Goal: Information Seeking & Learning: Learn about a topic

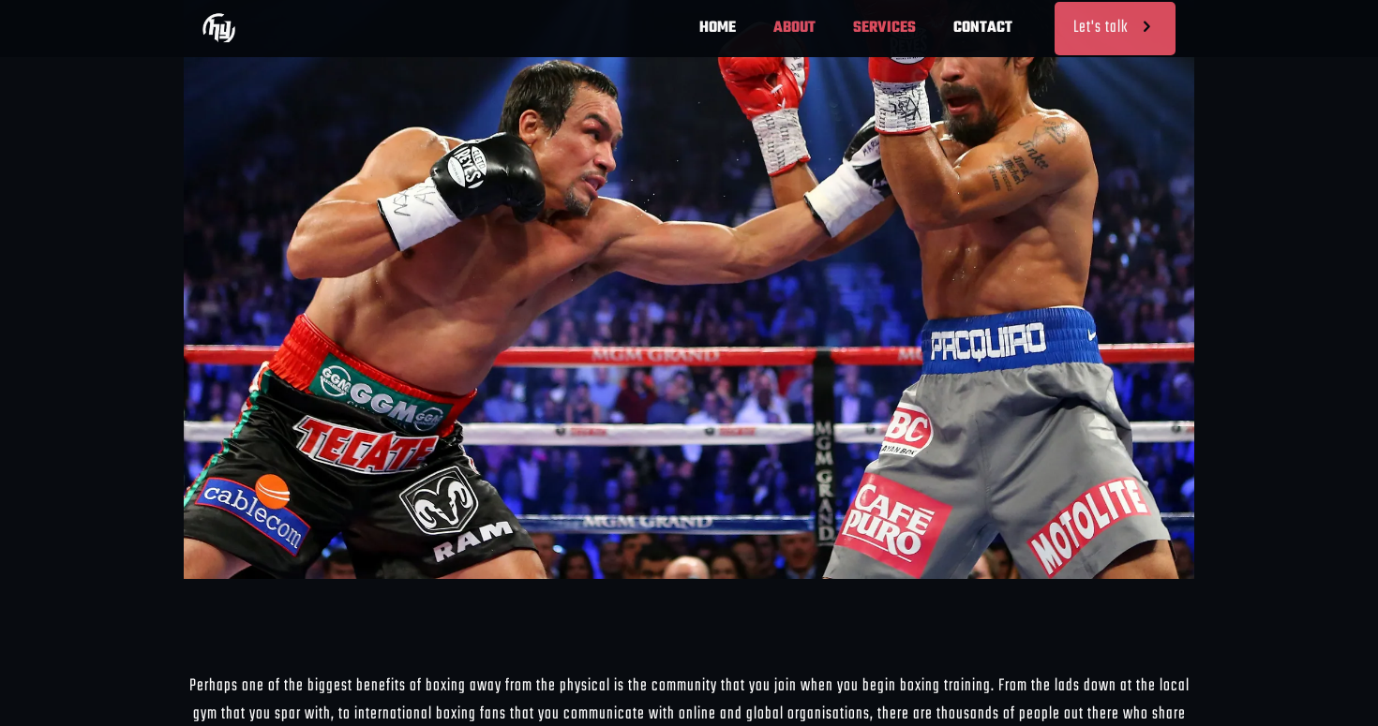
click at [805, 26] on span "ABOUT" at bounding box center [795, 28] width 80 height 56
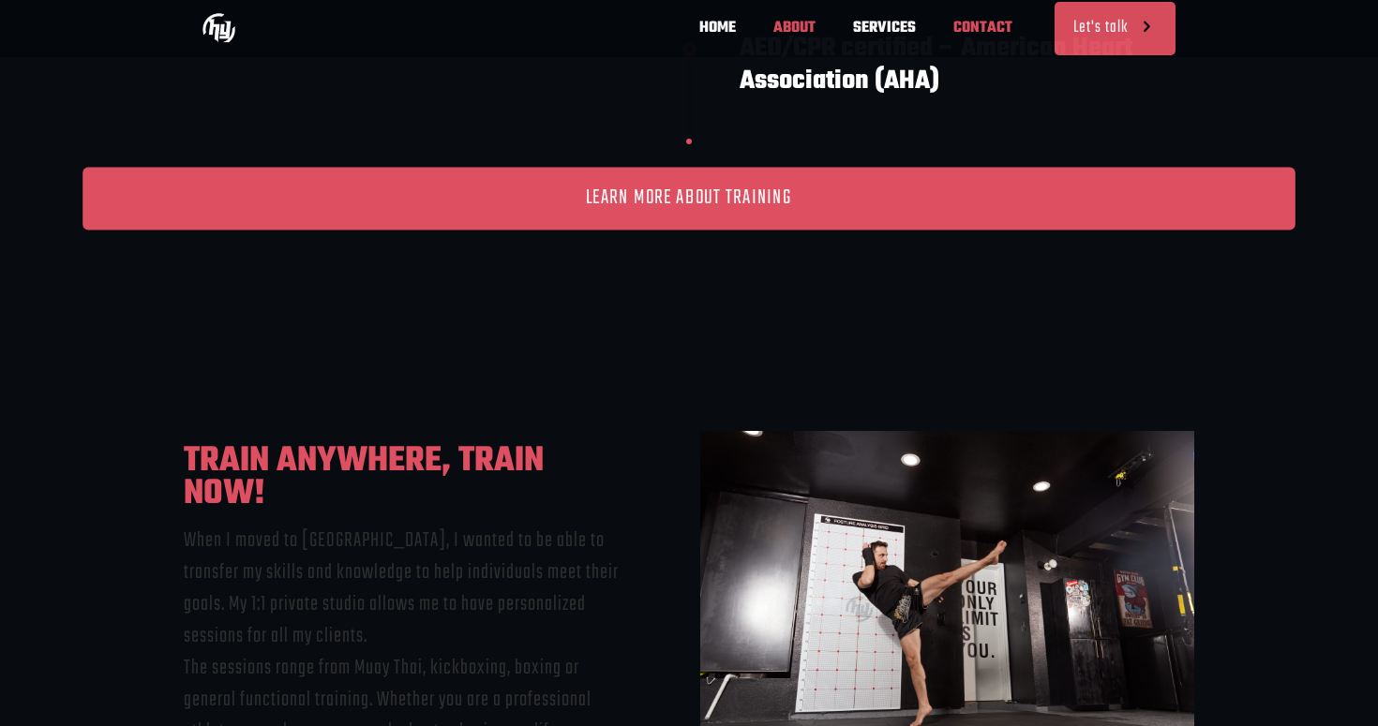
scroll to position [0, 1100]
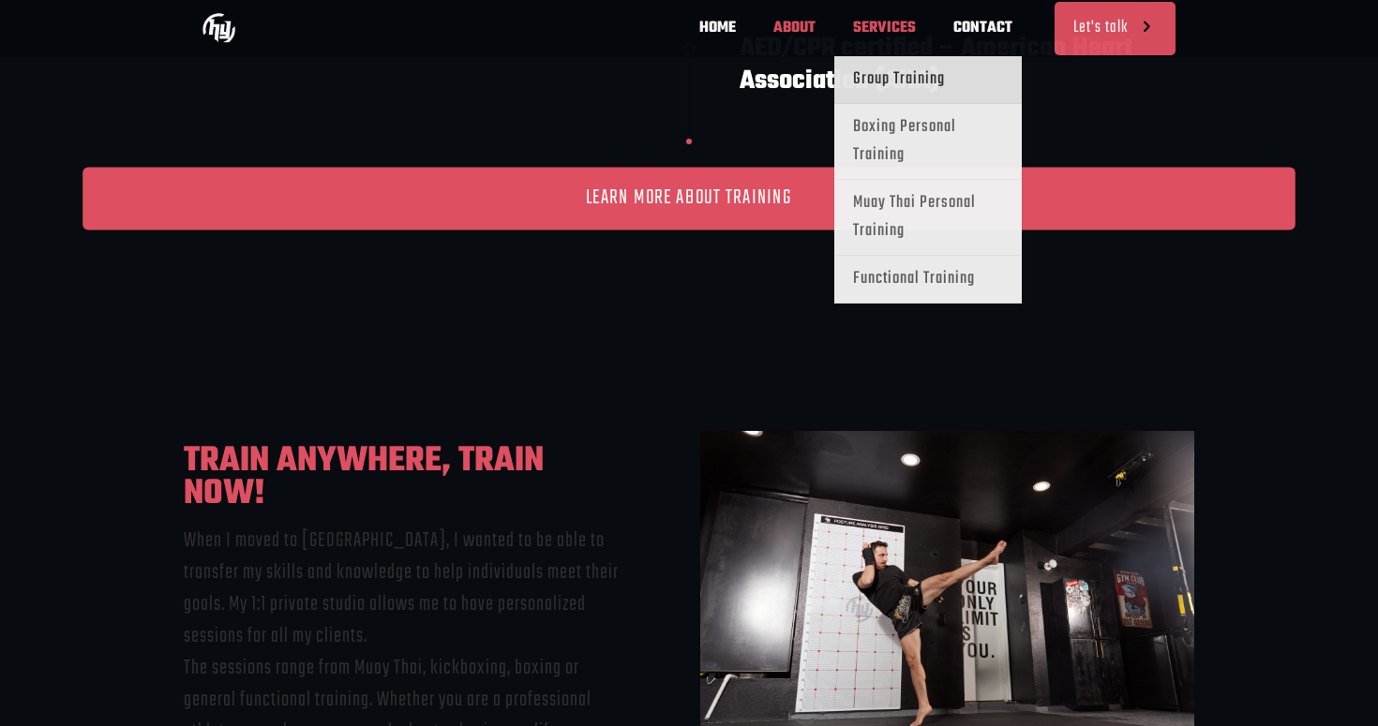
click at [906, 74] on span "Group Training" at bounding box center [899, 80] width 92 height 28
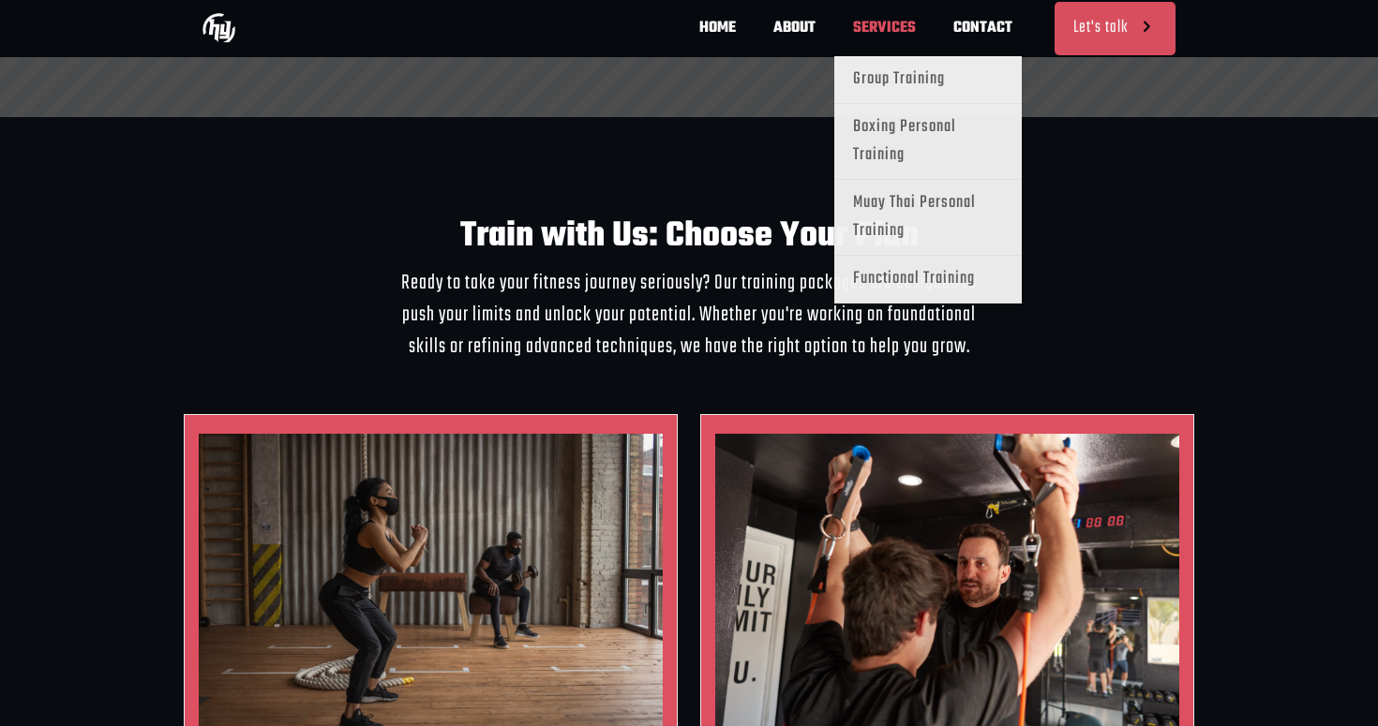
click at [881, 34] on span "SERVICES" at bounding box center [884, 28] width 100 height 56
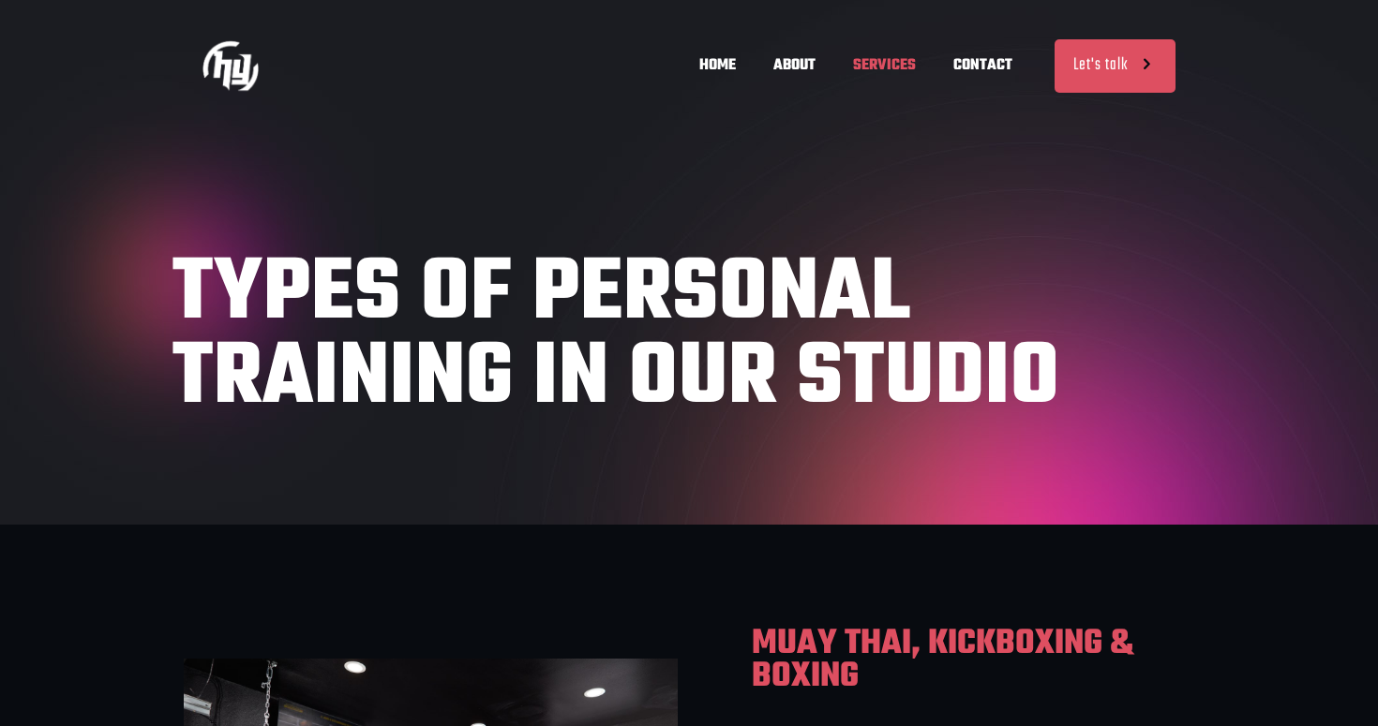
click at [891, 60] on span "SERVICES" at bounding box center [884, 65] width 100 height 56
click at [888, 65] on span "SERVICES" at bounding box center [884, 65] width 100 height 56
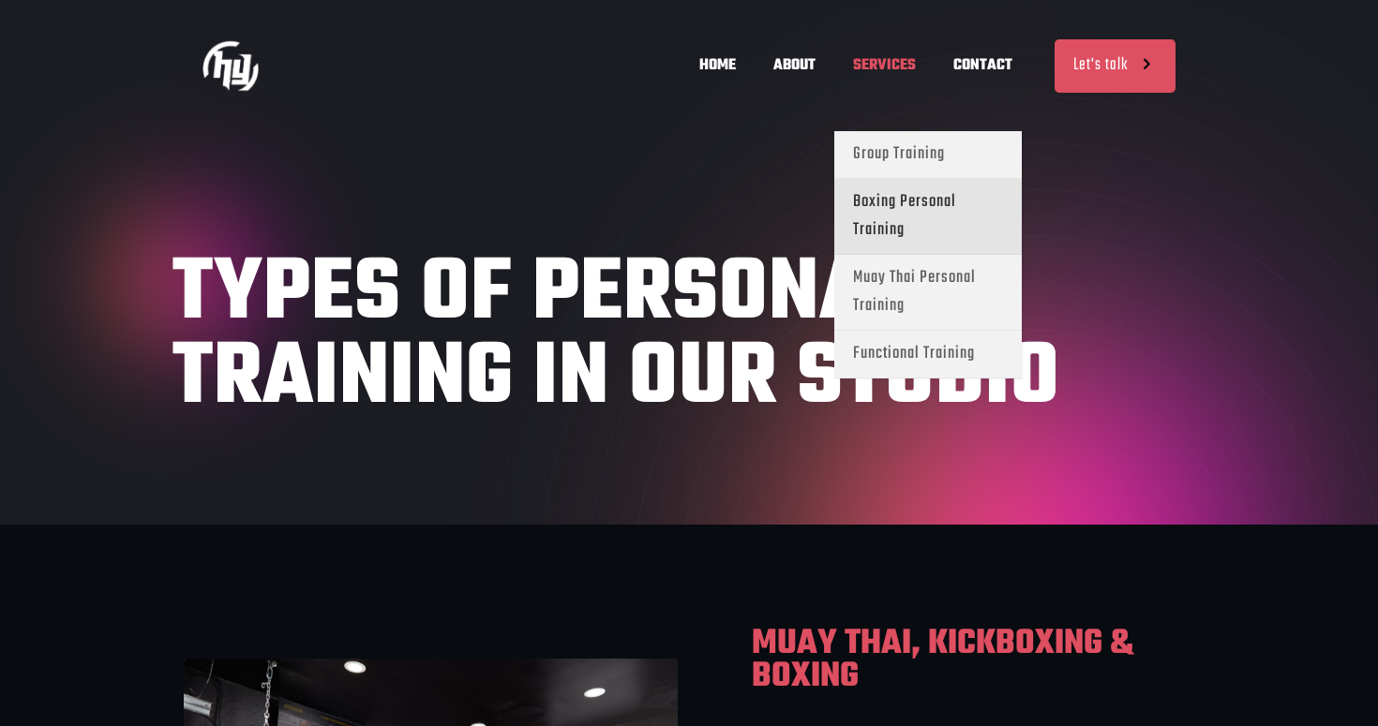
click at [904, 202] on span "Boxing Personal Training" at bounding box center [928, 216] width 150 height 56
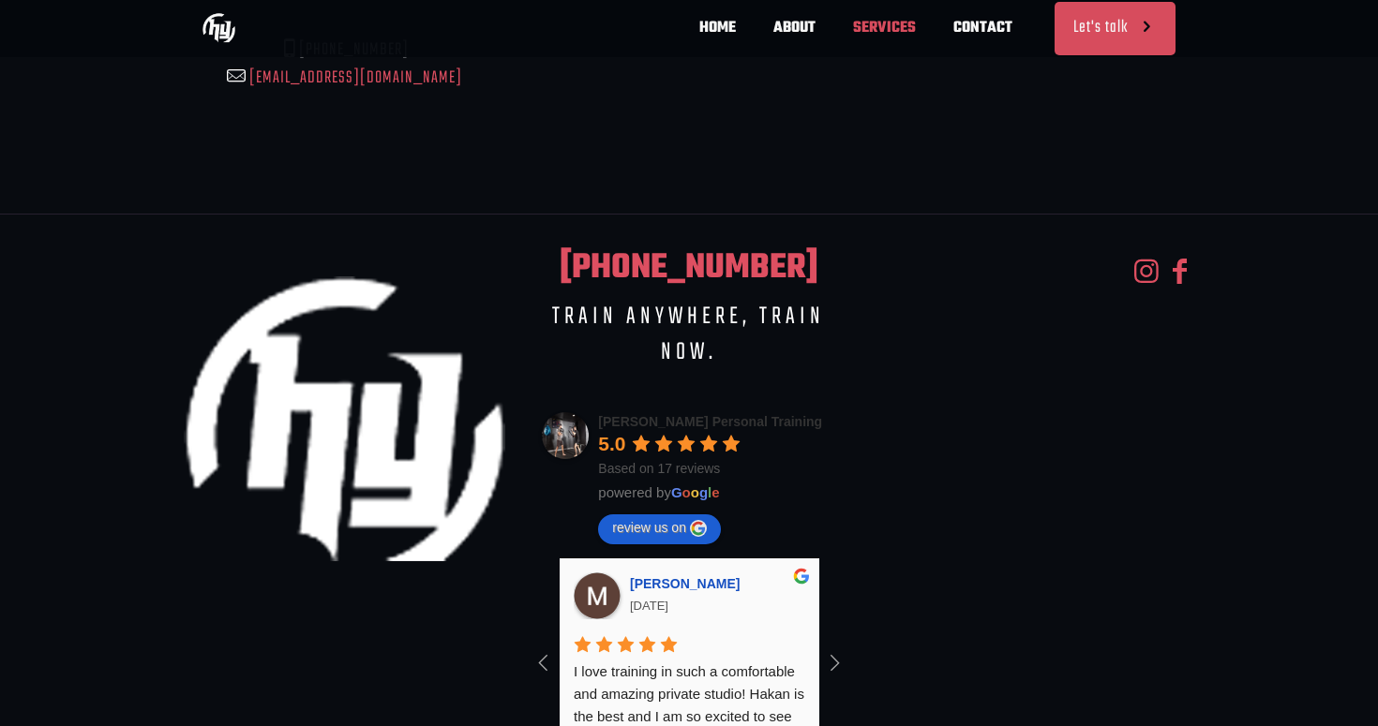
scroll to position [5955, 0]
